Goal: Check status: Check status

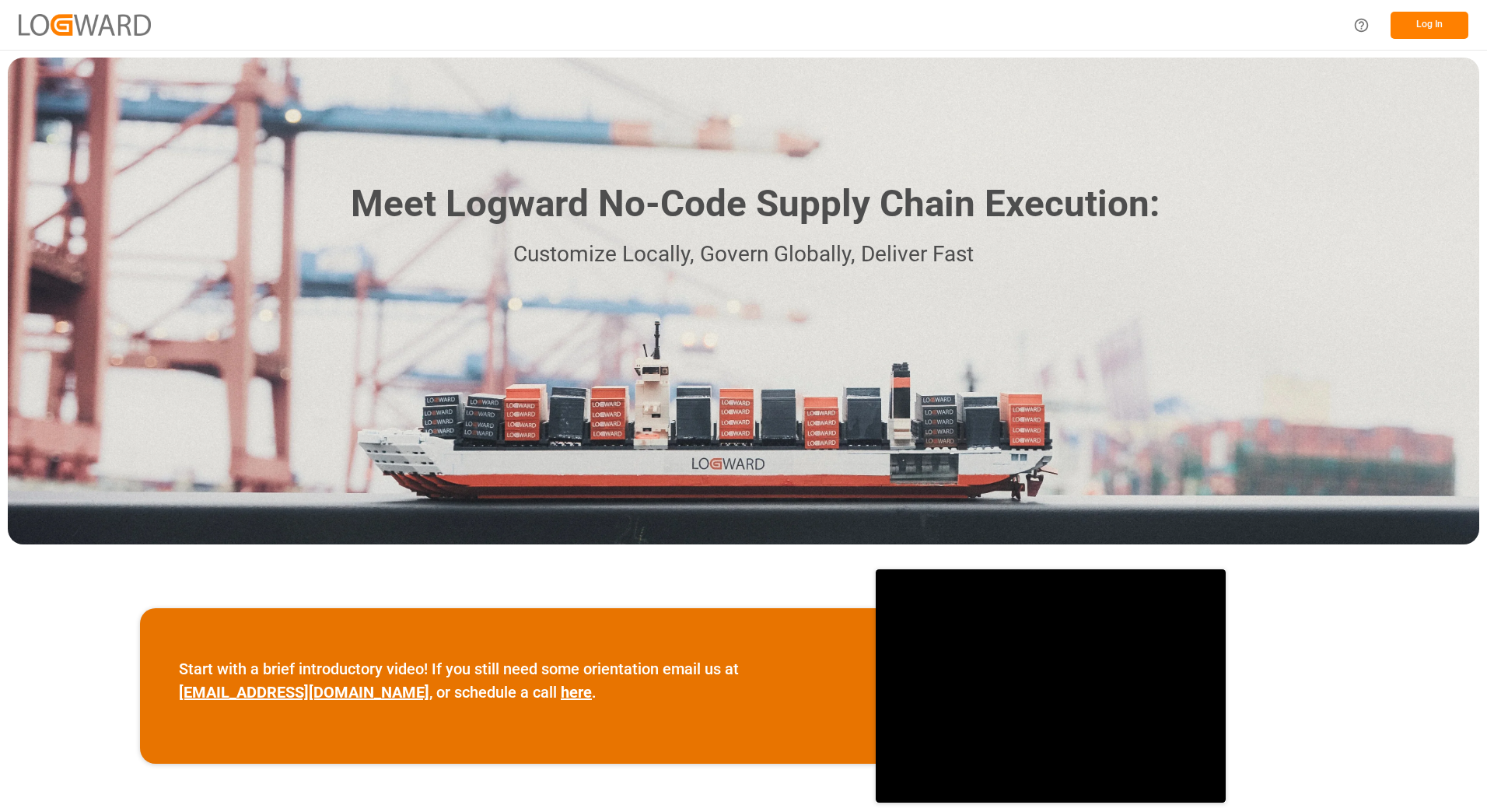
click at [1332, 72] on div "Meet Logward No-Code Supply Chain Execution: Customize Locally, Govern Globally…" at bounding box center [744, 301] width 1471 height 487
click at [1429, 30] on button "Log In" at bounding box center [1430, 24] width 78 height 27
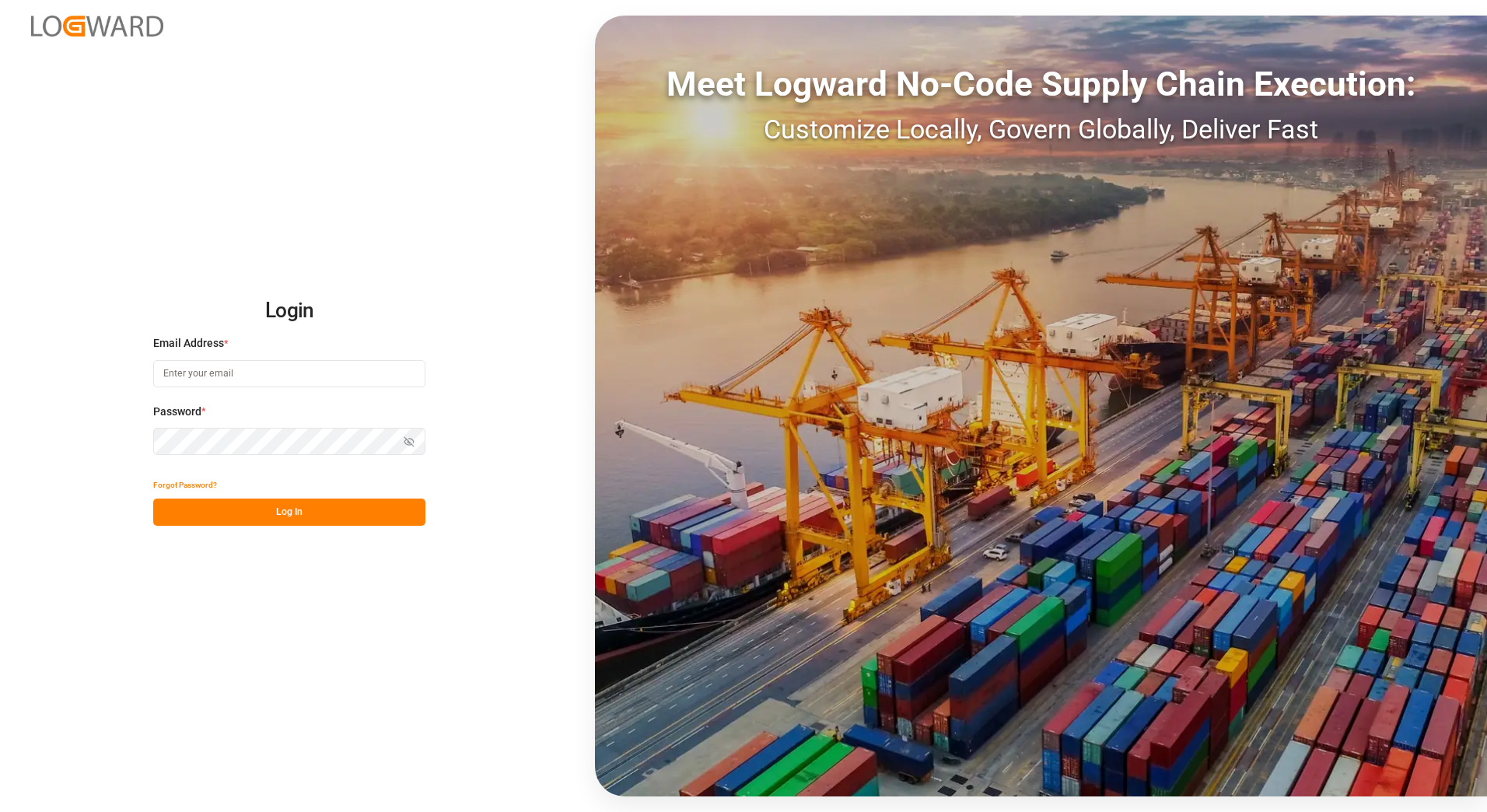
type input "[PERSON_NAME][EMAIL_ADDRESS][PERSON_NAME][DOMAIN_NAME]"
click at [217, 687] on div "Login Email Address * [PERSON_NAME][EMAIL_ADDRESS][PERSON_NAME][DOMAIN_NAME] Pa…" at bounding box center [744, 406] width 1487 height 812
click at [282, 504] on button "Log In" at bounding box center [289, 511] width 272 height 27
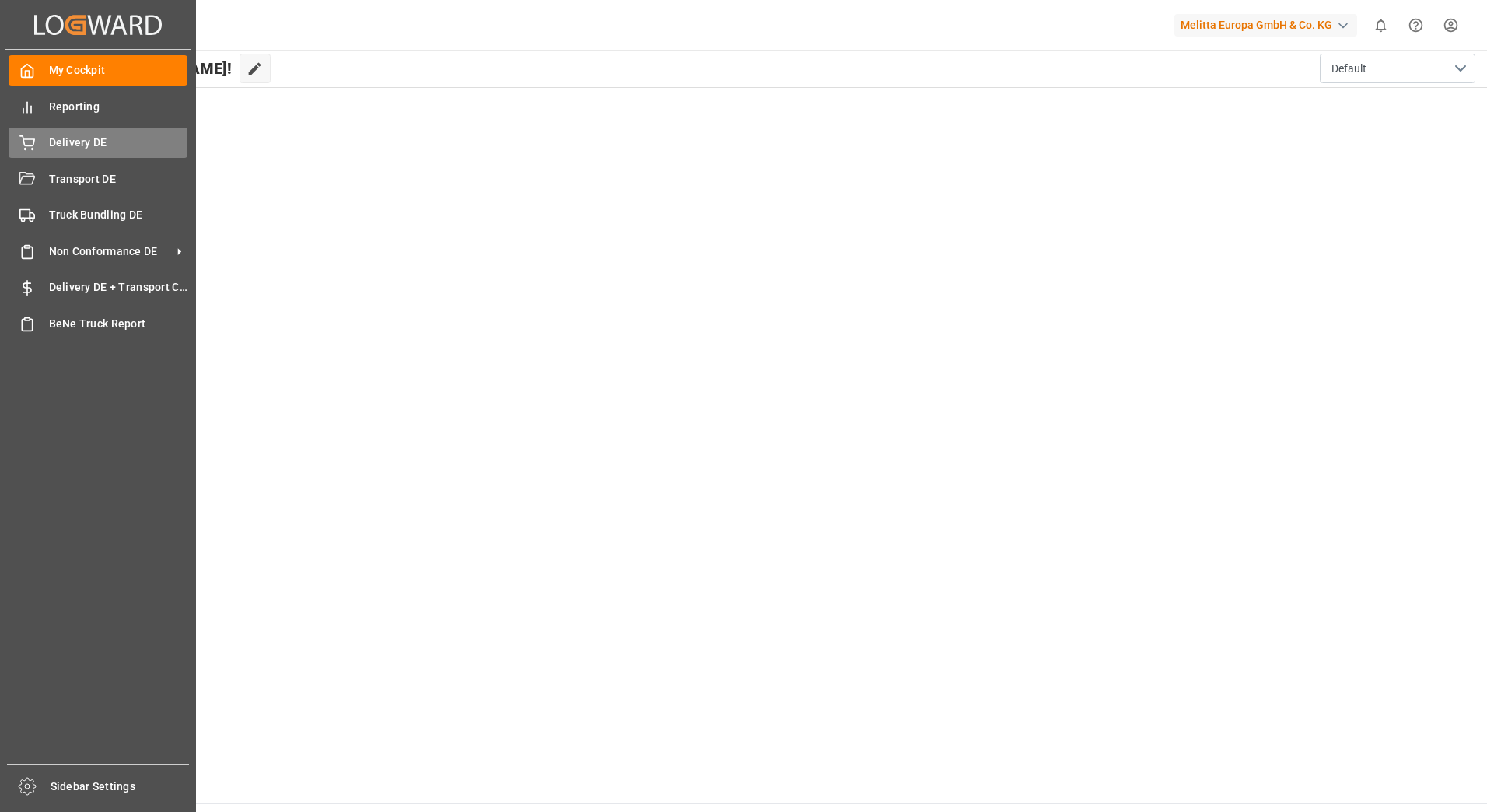
click at [72, 148] on span "Delivery DE" at bounding box center [119, 142] width 140 height 16
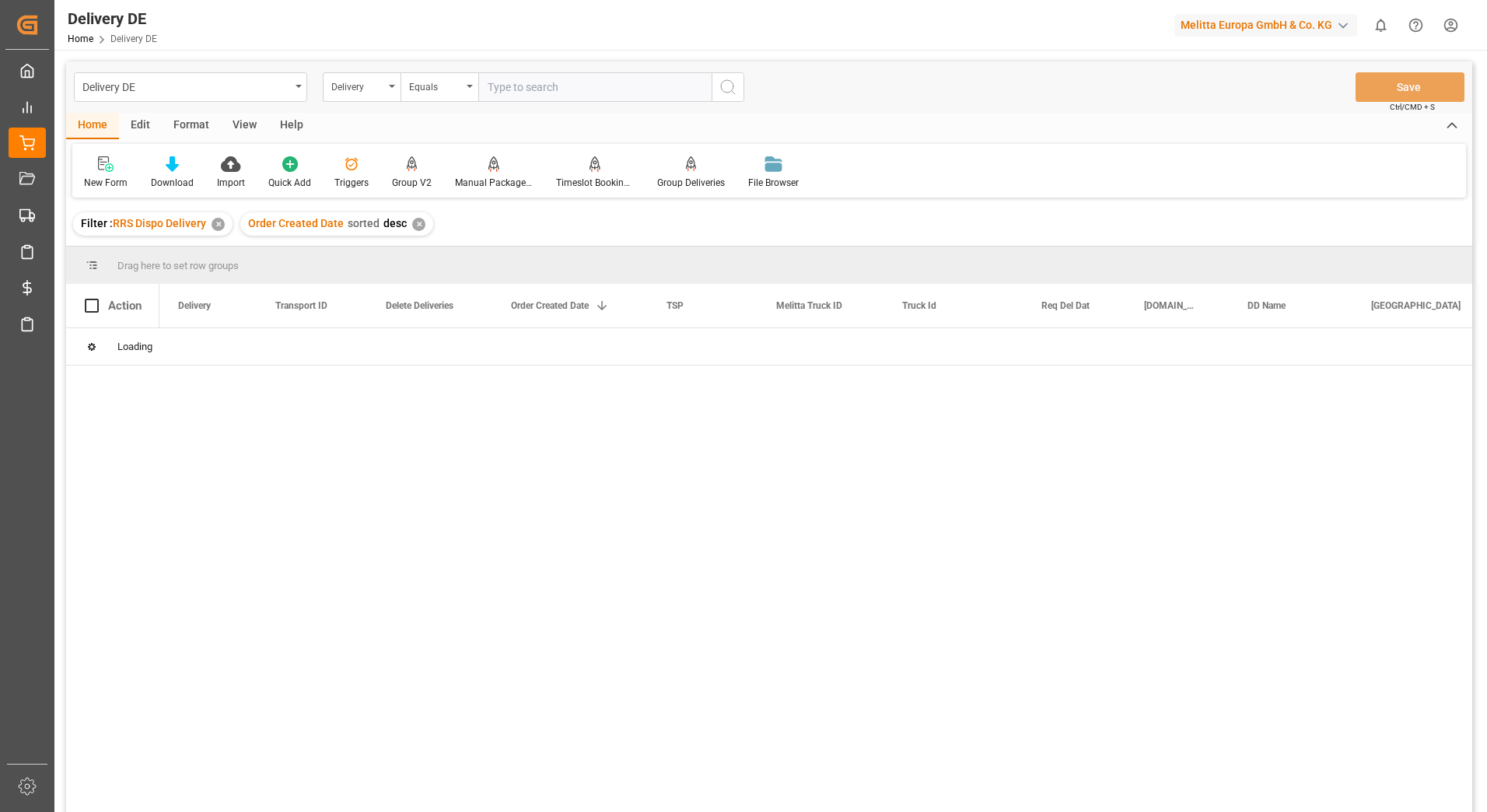
click at [194, 88] on div "Delivery DE" at bounding box center [186, 86] width 208 height 19
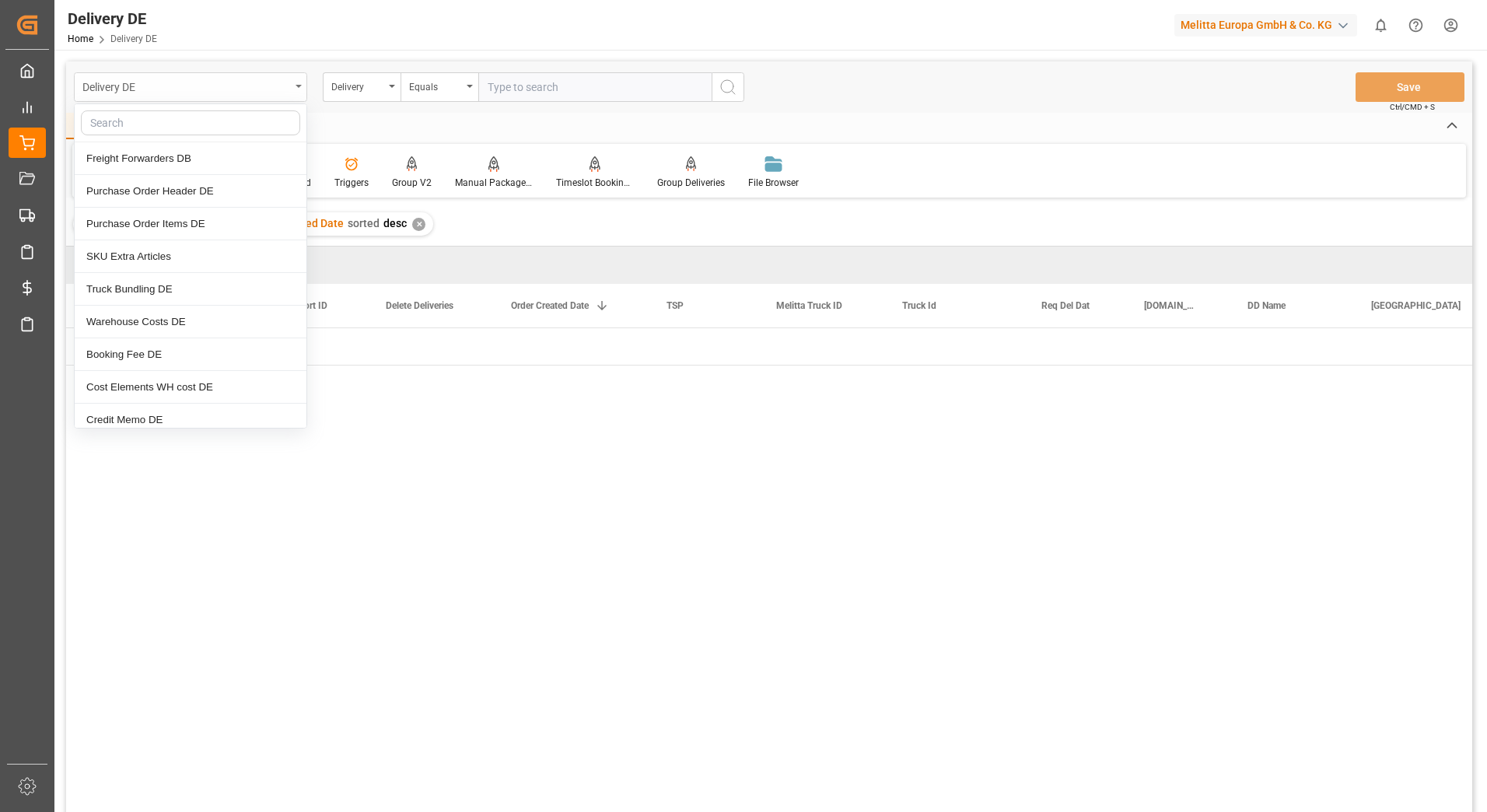
click at [213, 87] on div "Delivery DE" at bounding box center [186, 86] width 208 height 19
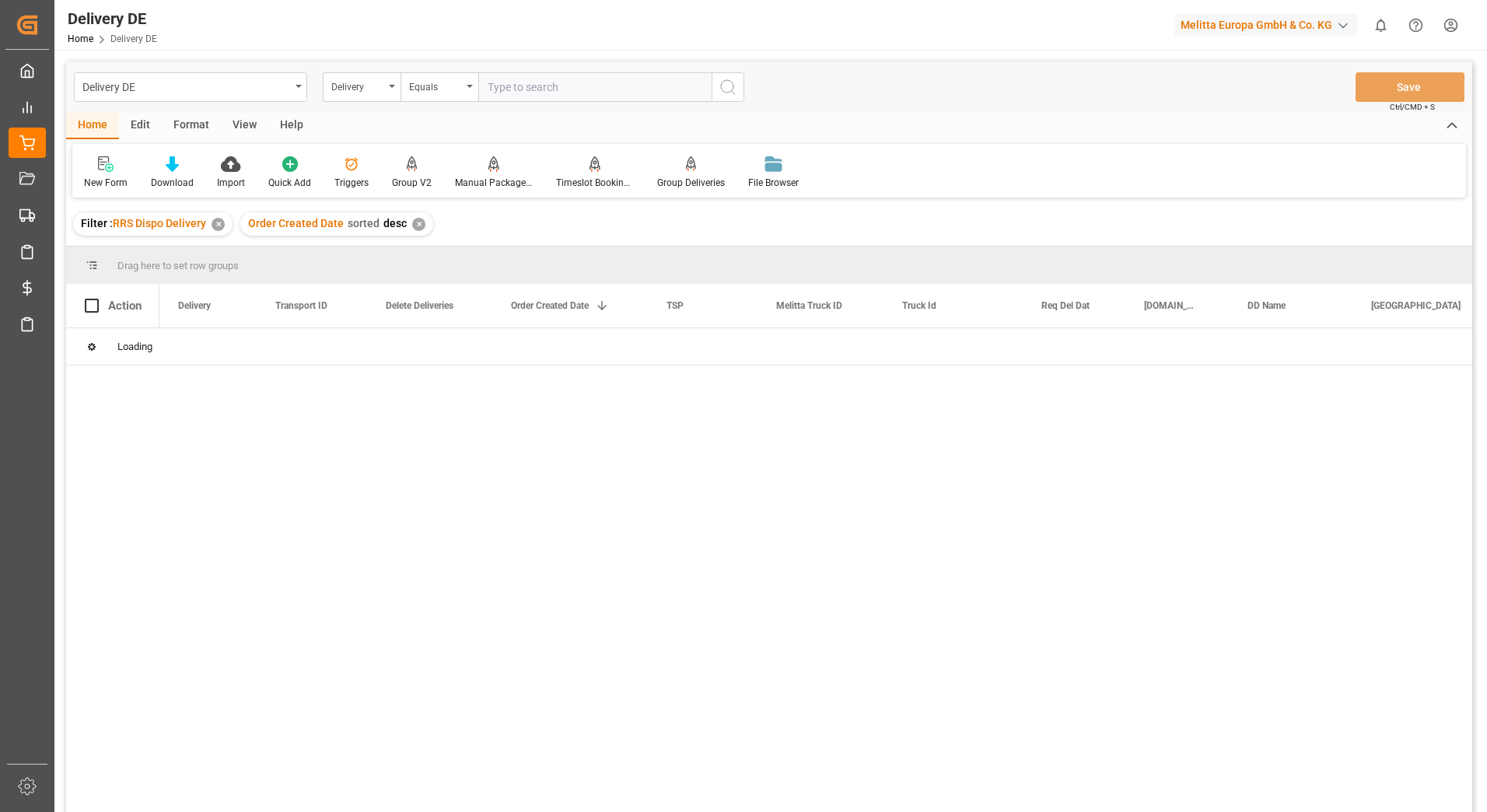
click at [512, 86] on input "text" at bounding box center [594, 87] width 233 height 29
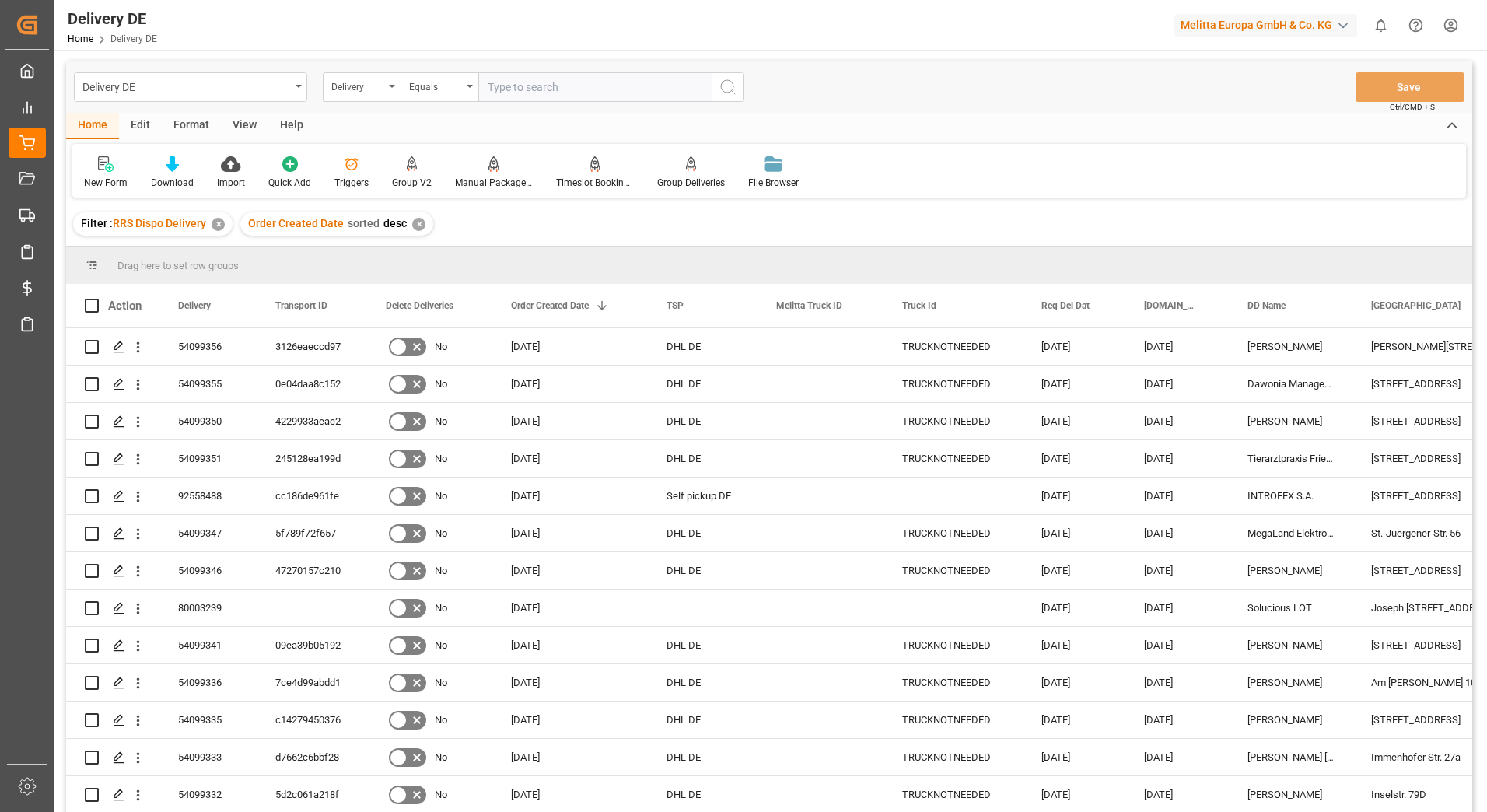
paste input "54099045"
type input "54099045"
click at [726, 88] on icon "search button" at bounding box center [728, 88] width 19 height 19
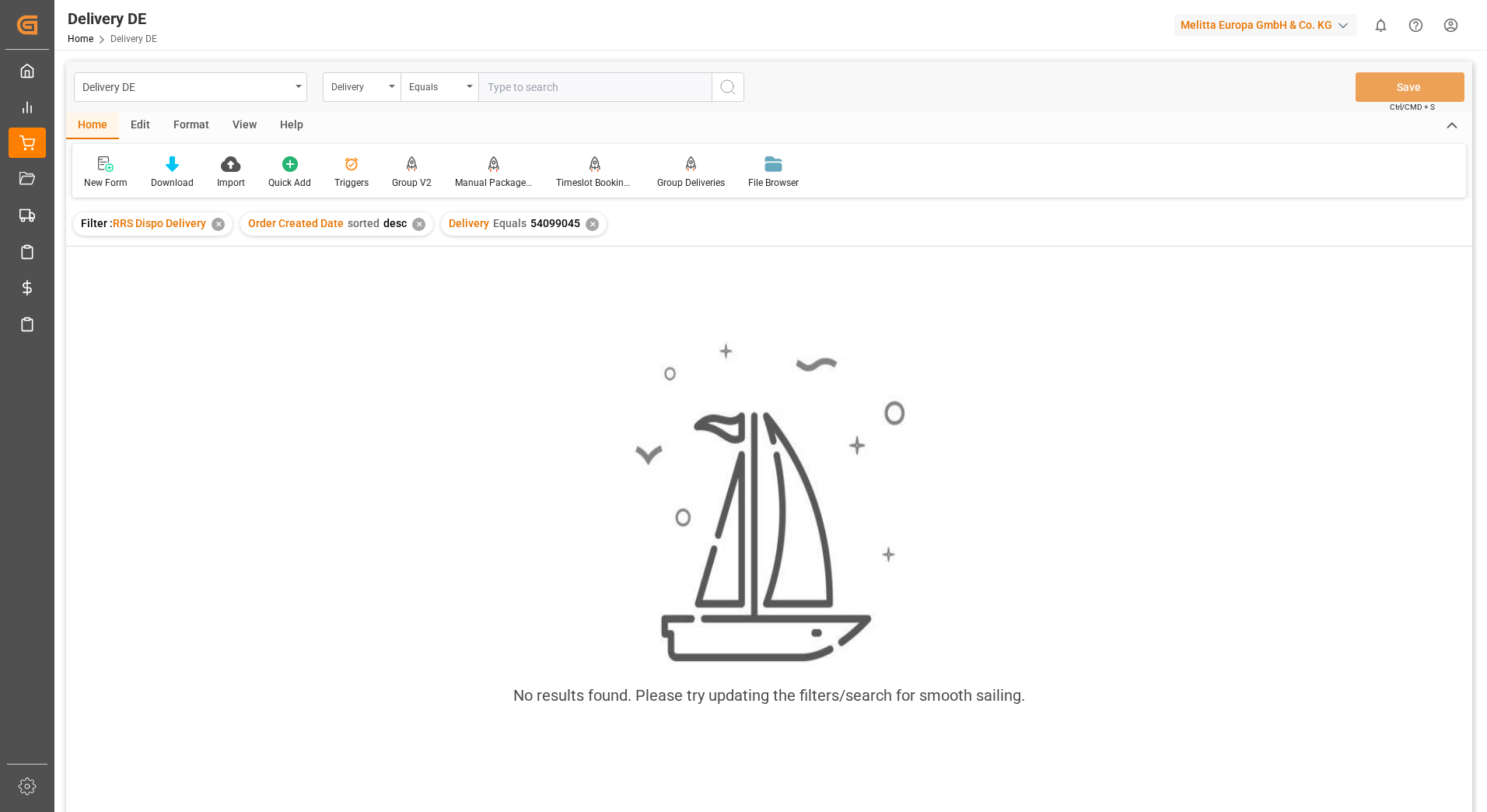
click at [501, 88] on input "text" at bounding box center [594, 87] width 233 height 29
paste input "54099045"
type input "54099045"
click at [724, 98] on button "search button" at bounding box center [728, 87] width 33 height 29
click at [759, 224] on div "✕" at bounding box center [765, 224] width 13 height 13
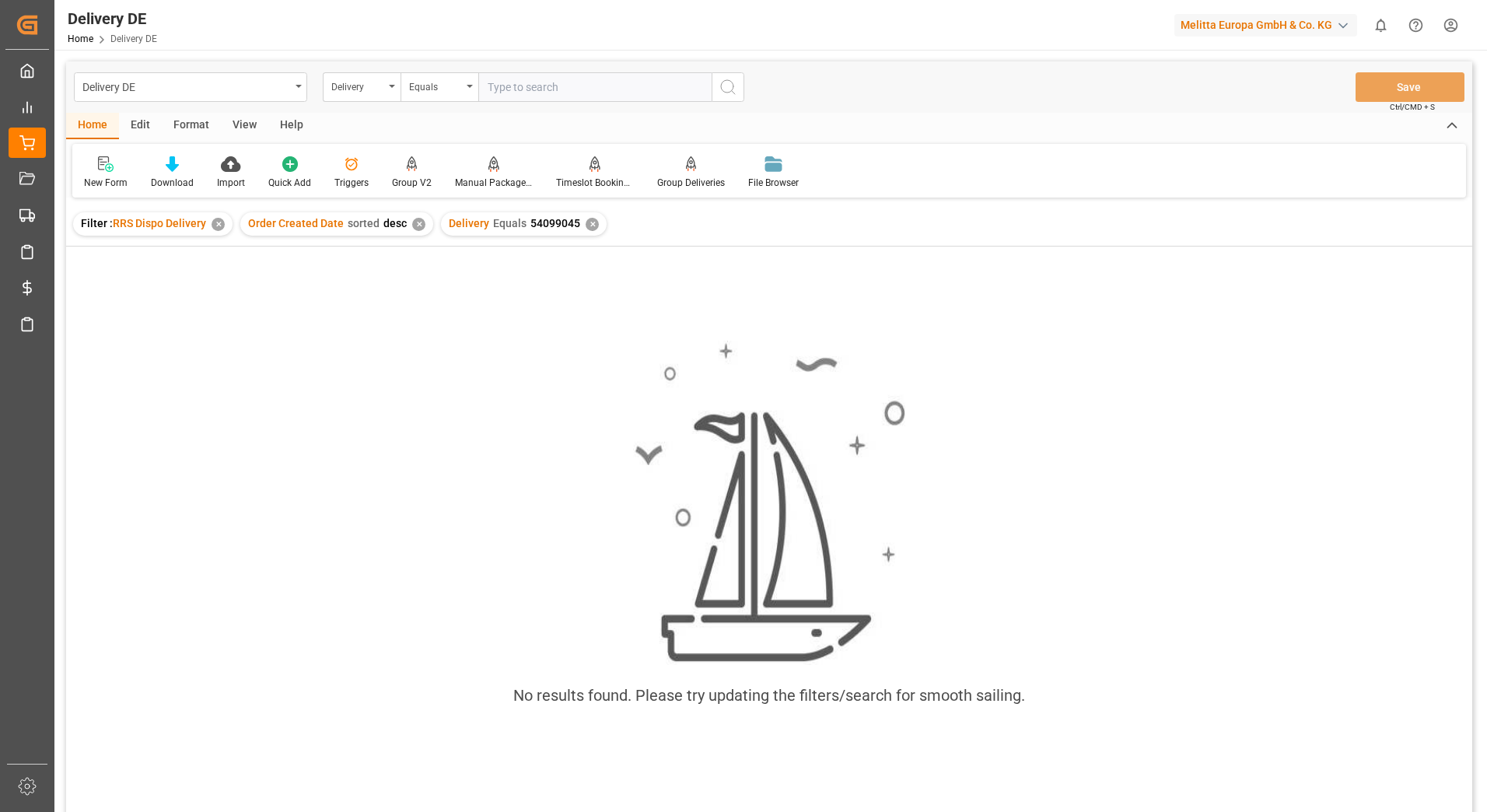
click at [586, 224] on div "✕" at bounding box center [592, 224] width 13 height 13
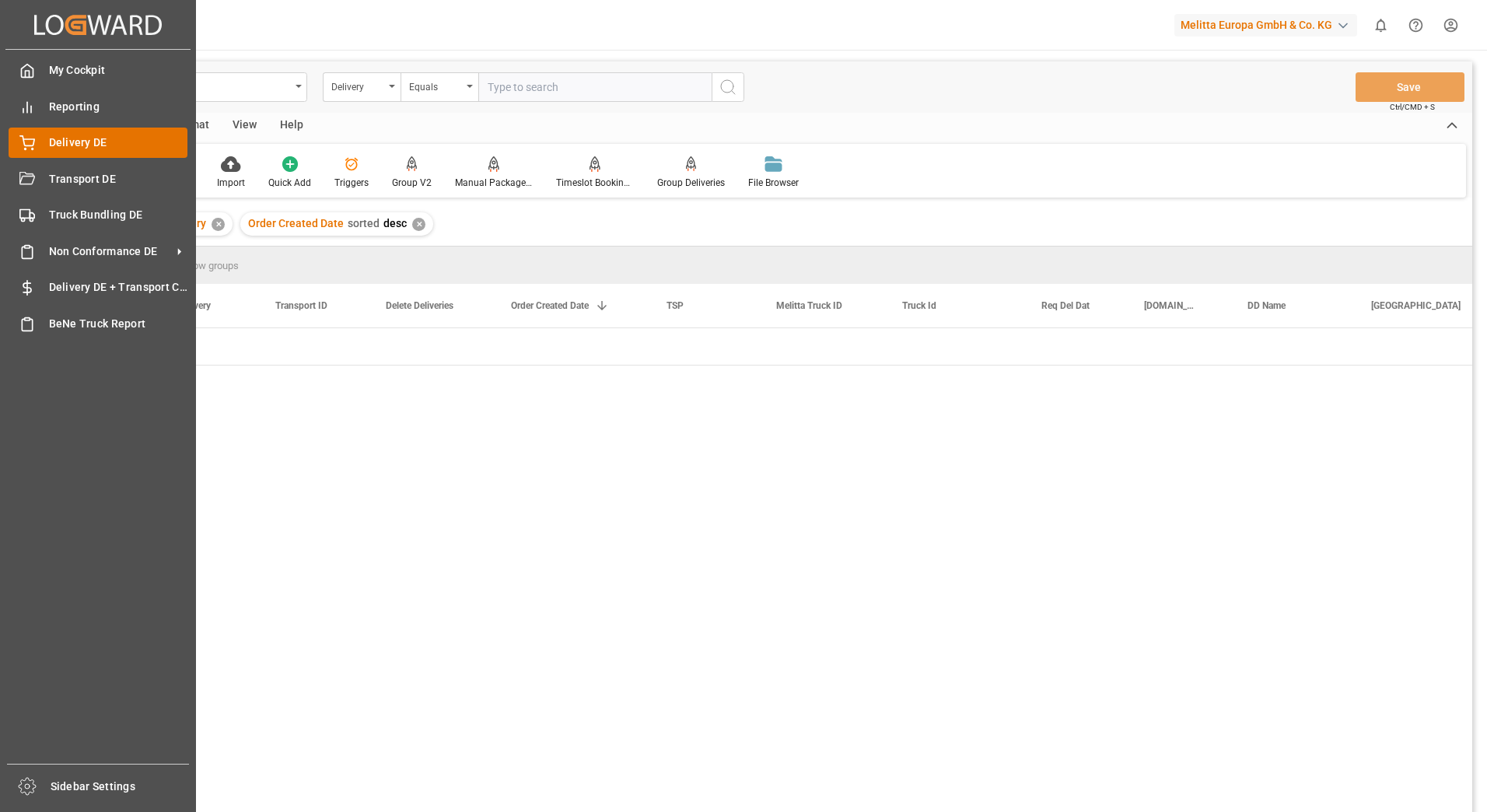
click at [27, 144] on icon at bounding box center [27, 143] width 16 height 16
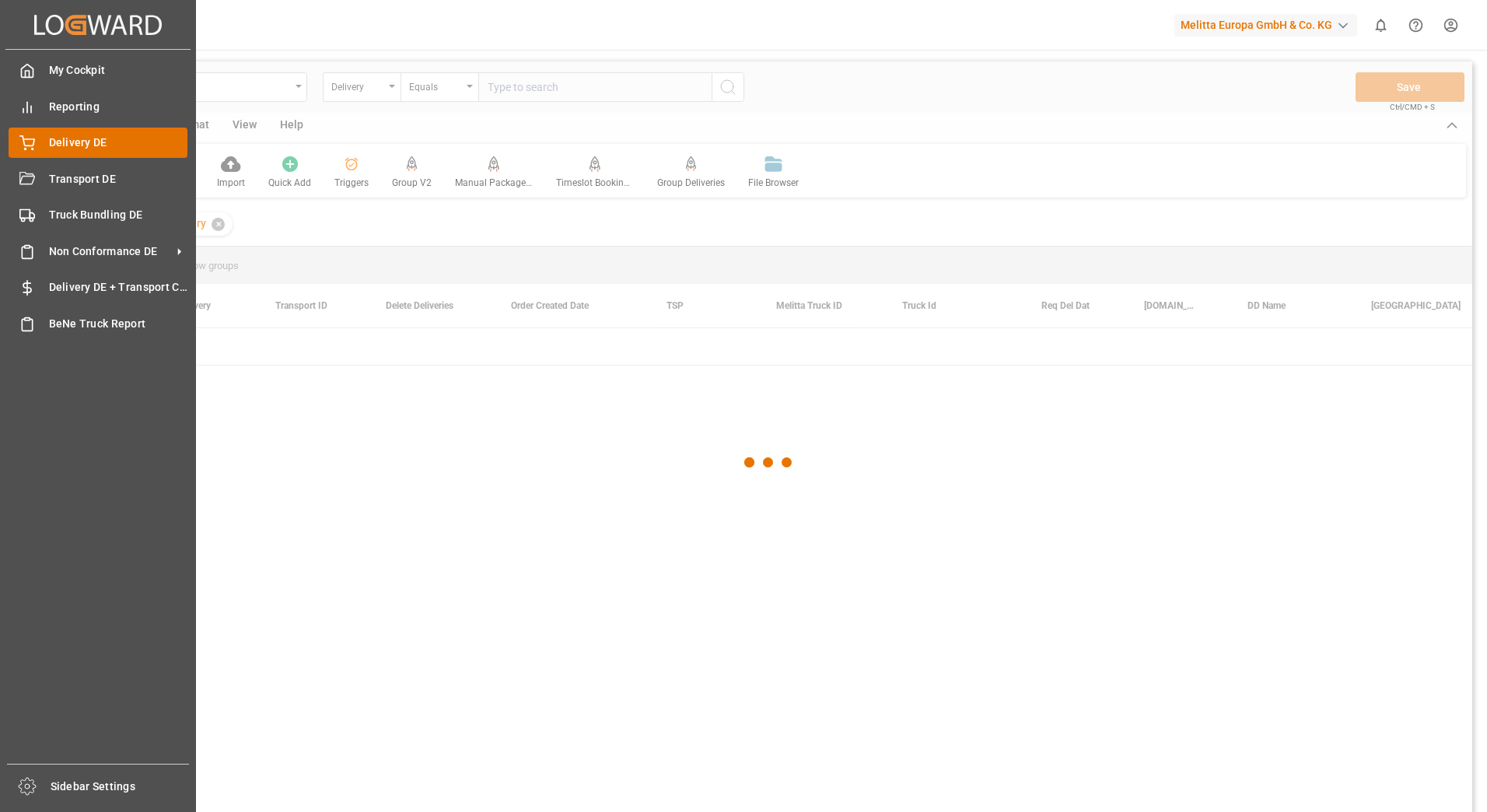
click at [88, 147] on span "Delivery DE" at bounding box center [119, 142] width 140 height 16
